Goal: Navigation & Orientation: Find specific page/section

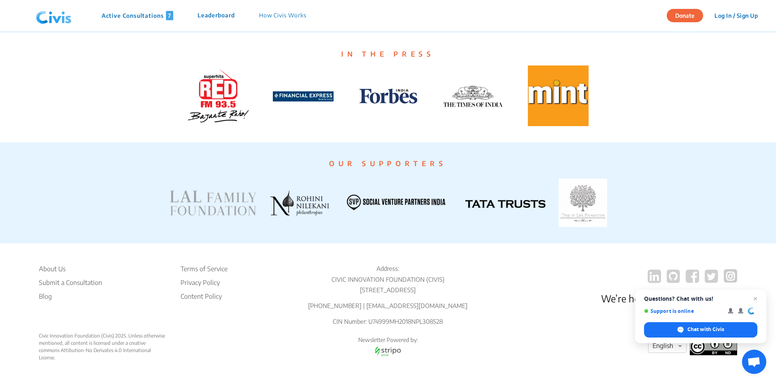
scroll to position [1498, 0]
click at [756, 299] on span "Close chat" at bounding box center [755, 299] width 10 height 10
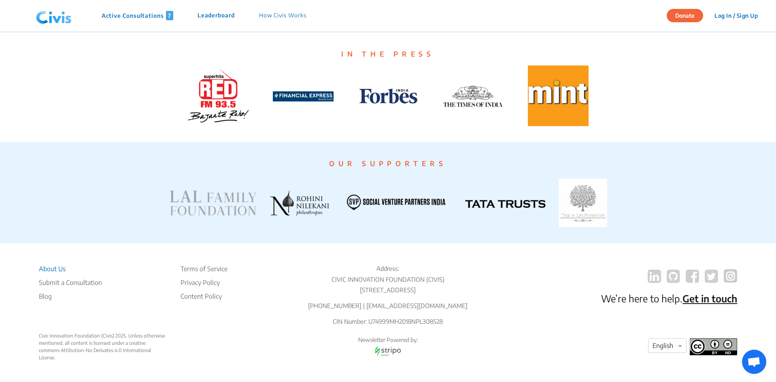
click at [53, 264] on li "About Us" at bounding box center [70, 269] width 63 height 10
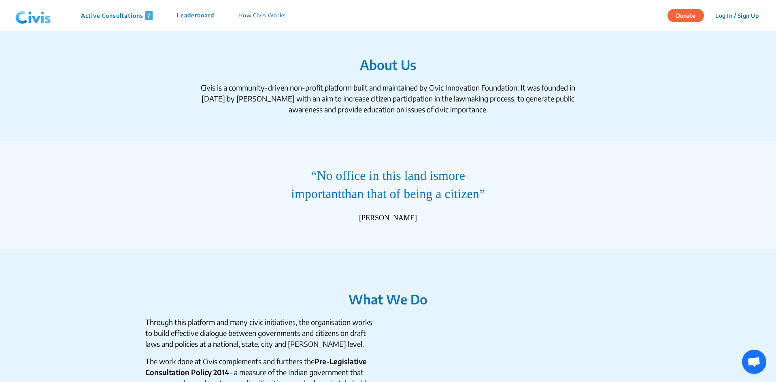
click at [23, 20] on img at bounding box center [33, 16] width 42 height 24
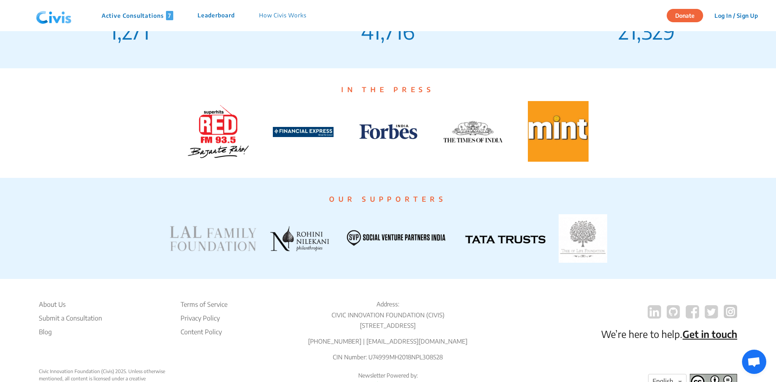
scroll to position [1498, 0]
